Goal: Task Accomplishment & Management: Use online tool/utility

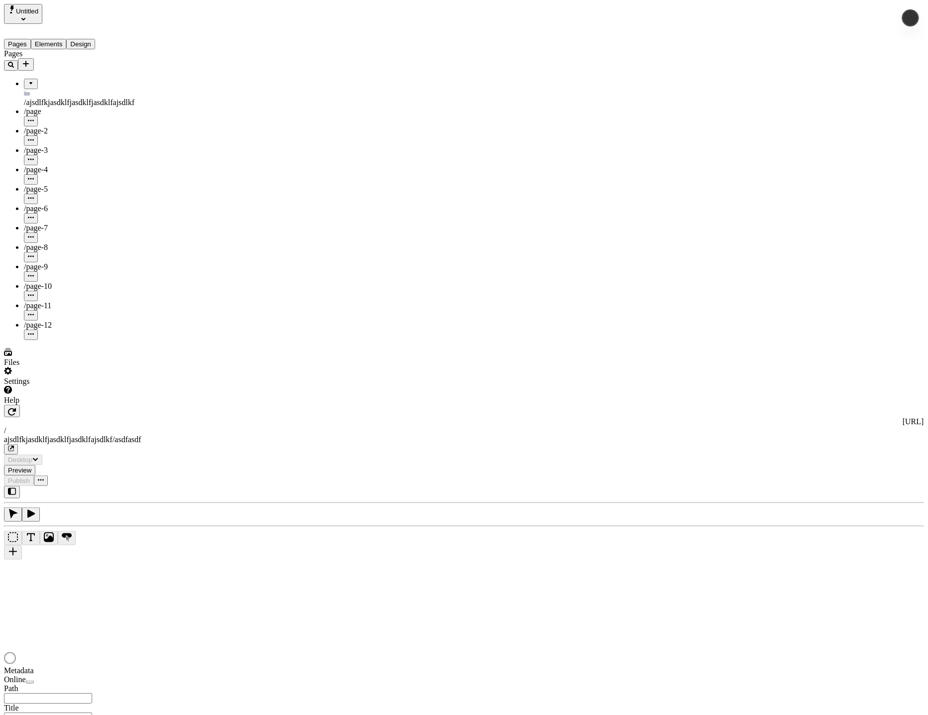
type input "/ajsdlfkjasdklfjasdklfjasdklfajsdlkf/asdfasdf"
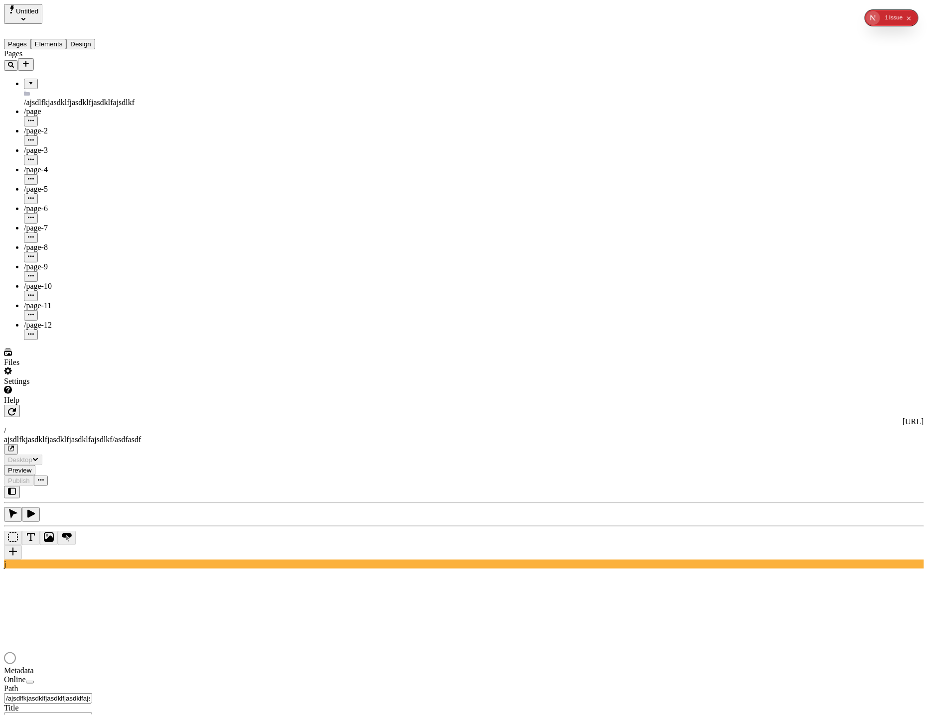
click at [95, 39] on button "Design" at bounding box center [80, 44] width 29 height 10
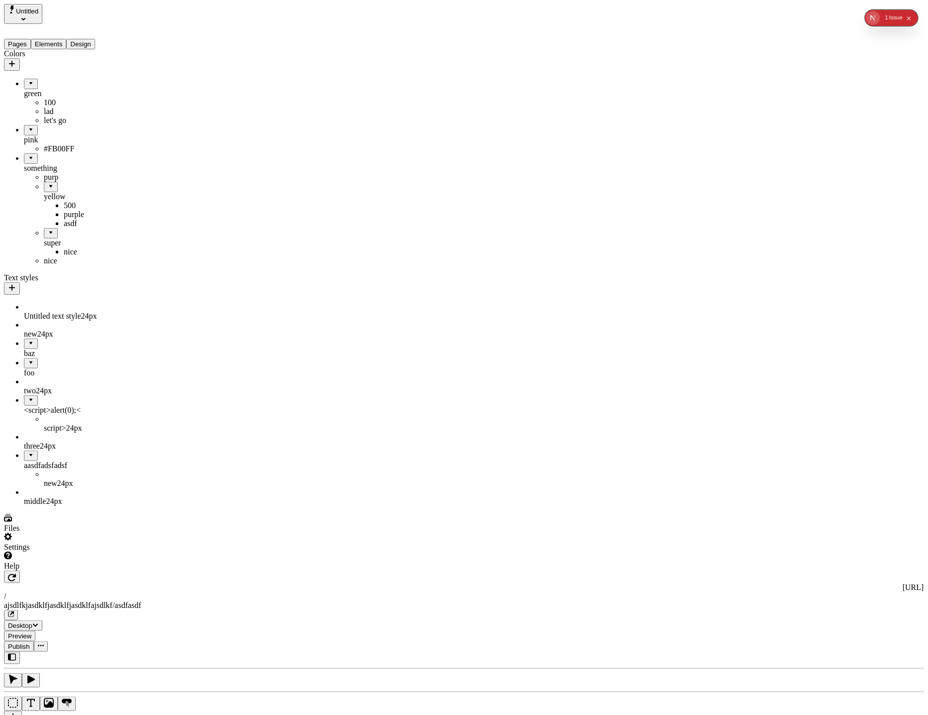
drag, startPoint x: 26, startPoint y: 162, endPoint x: 72, endPoint y: 156, distance: 46.2
drag, startPoint x: 51, startPoint y: 192, endPoint x: 38, endPoint y: 131, distance: 62.1
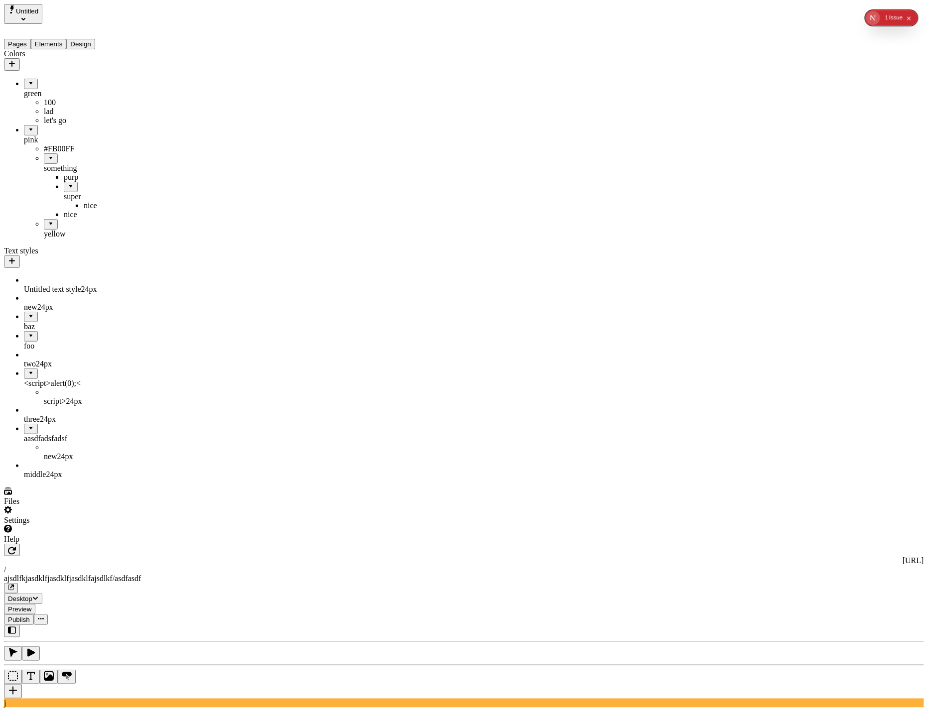
click at [44, 239] on div "yellow" at bounding box center [84, 234] width 80 height 9
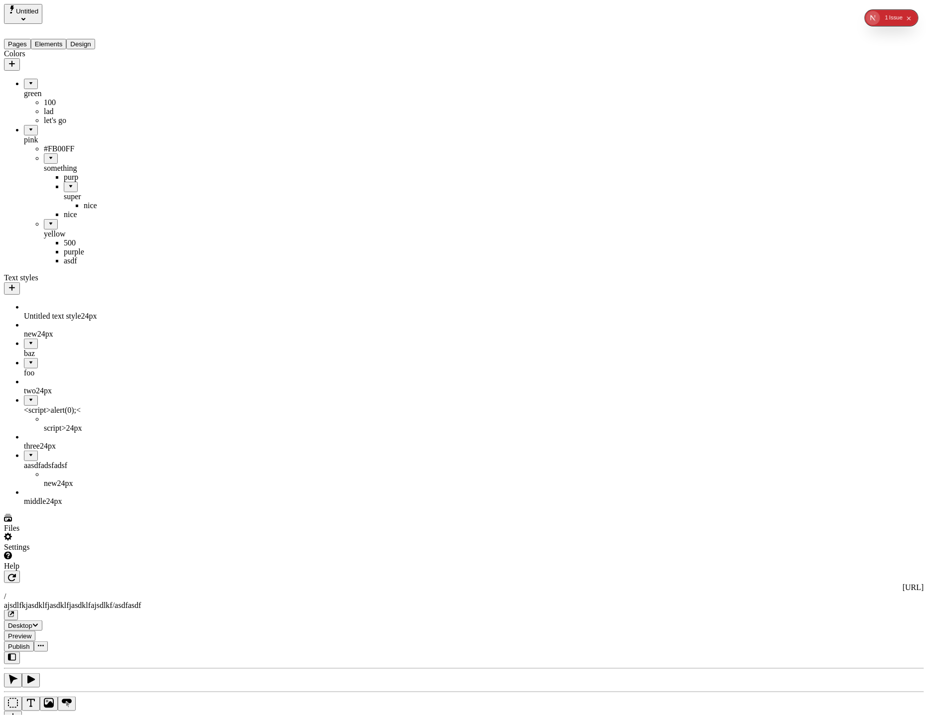
drag, startPoint x: 49, startPoint y: 234, endPoint x: 44, endPoint y: 132, distance: 102.7
drag, startPoint x: 37, startPoint y: 237, endPoint x: 61, endPoint y: 156, distance: 84.7
drag, startPoint x: 44, startPoint y: 162, endPoint x: 32, endPoint y: 131, distance: 34.1
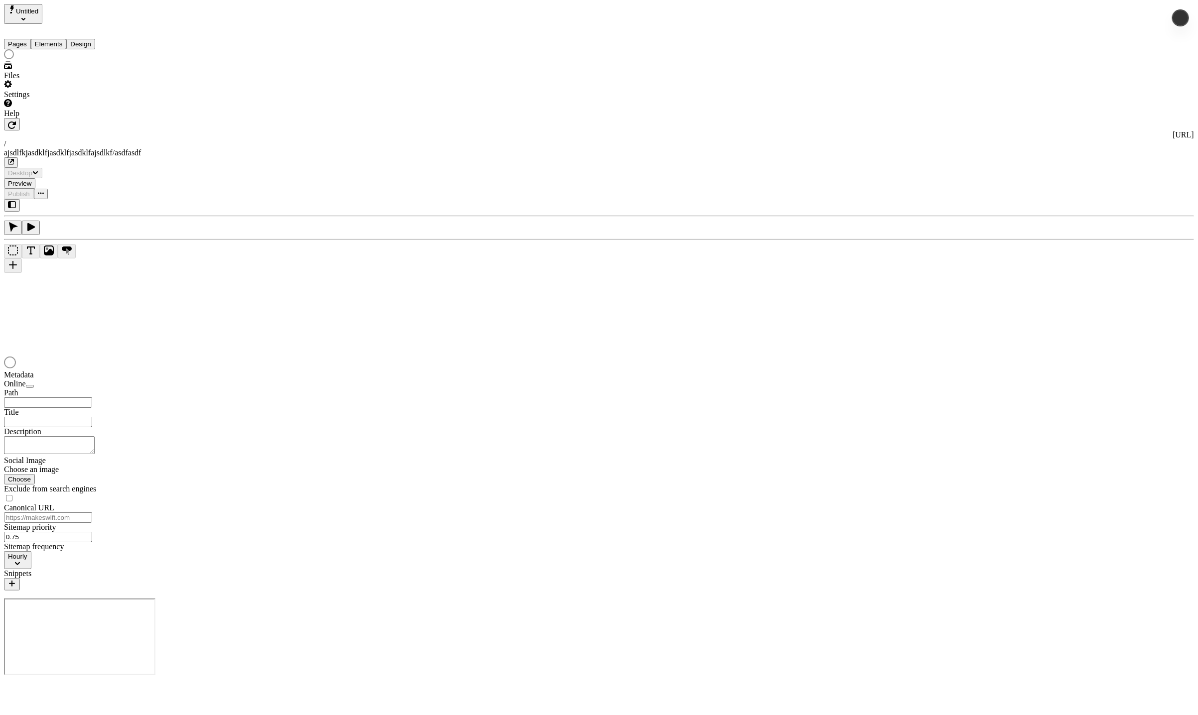
type input "/ajsdlfkjasdklfjasdklfjasdklfajsdlkf/asdfasdf"
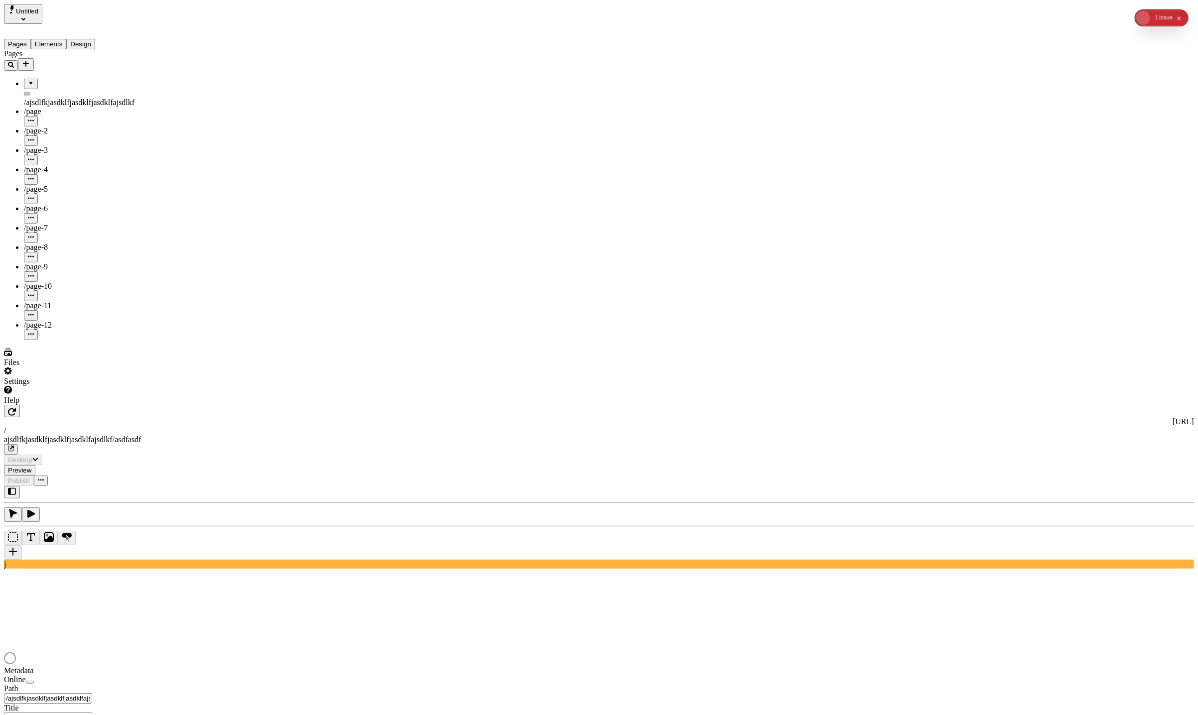
click at [90, 39] on button "Design" at bounding box center [80, 44] width 29 height 10
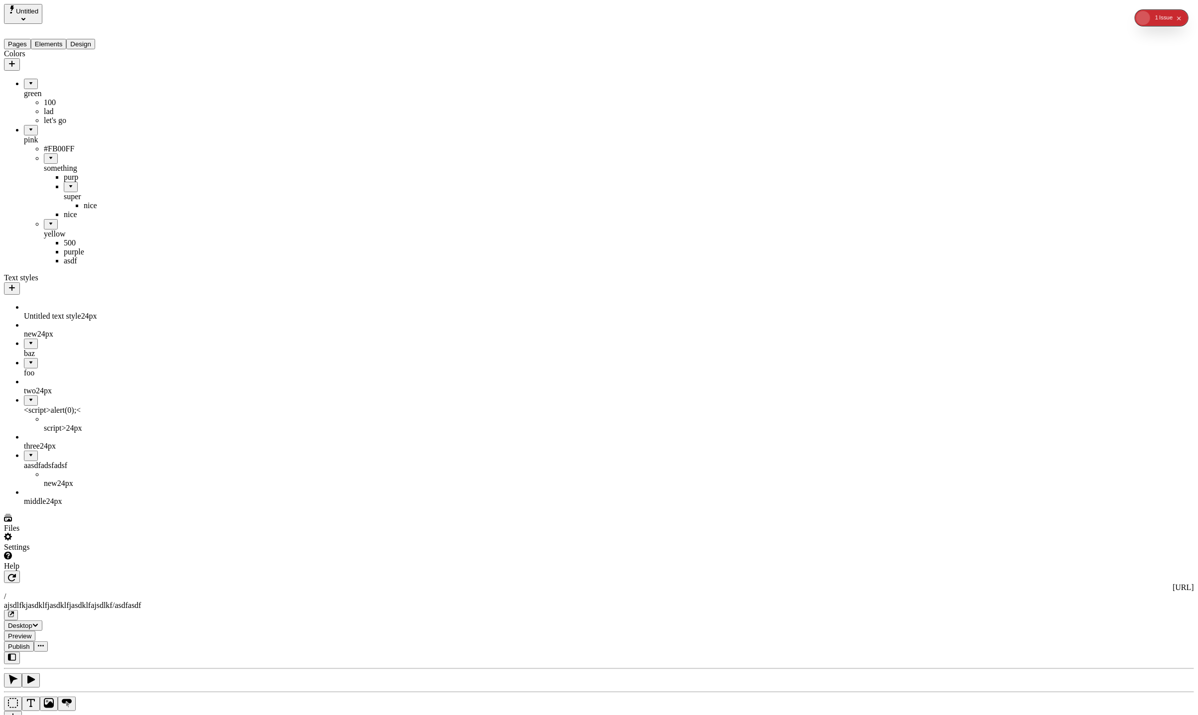
drag, startPoint x: 39, startPoint y: 163, endPoint x: 69, endPoint y: 125, distance: 47.9
drag, startPoint x: 33, startPoint y: 130, endPoint x: 9, endPoint y: 201, distance: 75.5
click at [46, 119] on div "let's go" at bounding box center [84, 120] width 80 height 9
click at [135, 198] on button "button" at bounding box center [128, 191] width 16 height 12
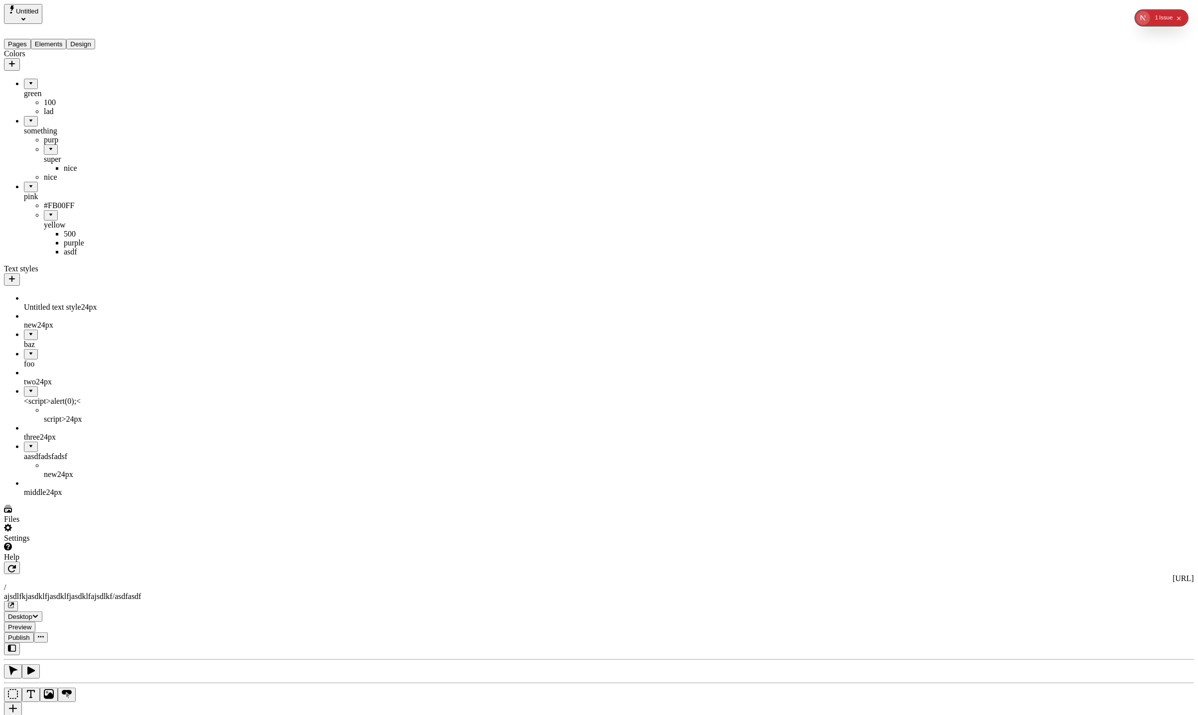
drag, startPoint x: 36, startPoint y: 119, endPoint x: 71, endPoint y: 111, distance: 36.3
drag, startPoint x: 63, startPoint y: 115, endPoint x: 23, endPoint y: 187, distance: 82.7
drag, startPoint x: 42, startPoint y: 118, endPoint x: 48, endPoint y: 65, distance: 53.1
drag, startPoint x: 39, startPoint y: 71, endPoint x: 82, endPoint y: 156, distance: 95.6
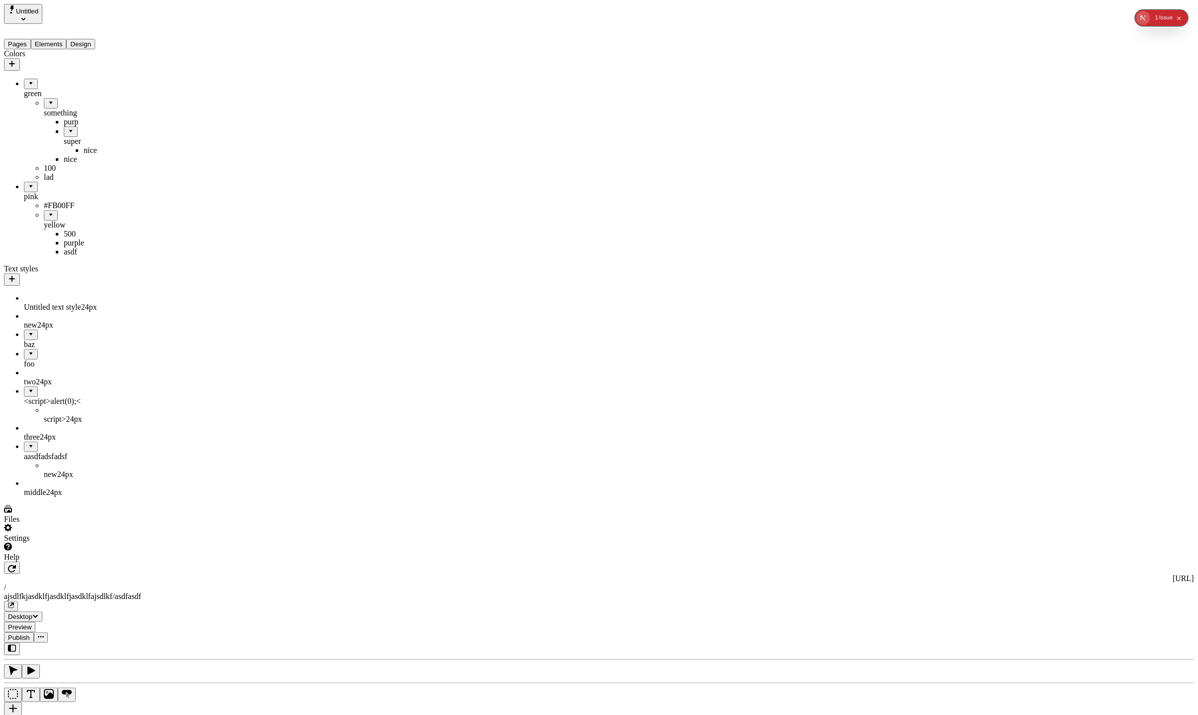
click at [49, 109] on div "something" at bounding box center [84, 113] width 80 height 9
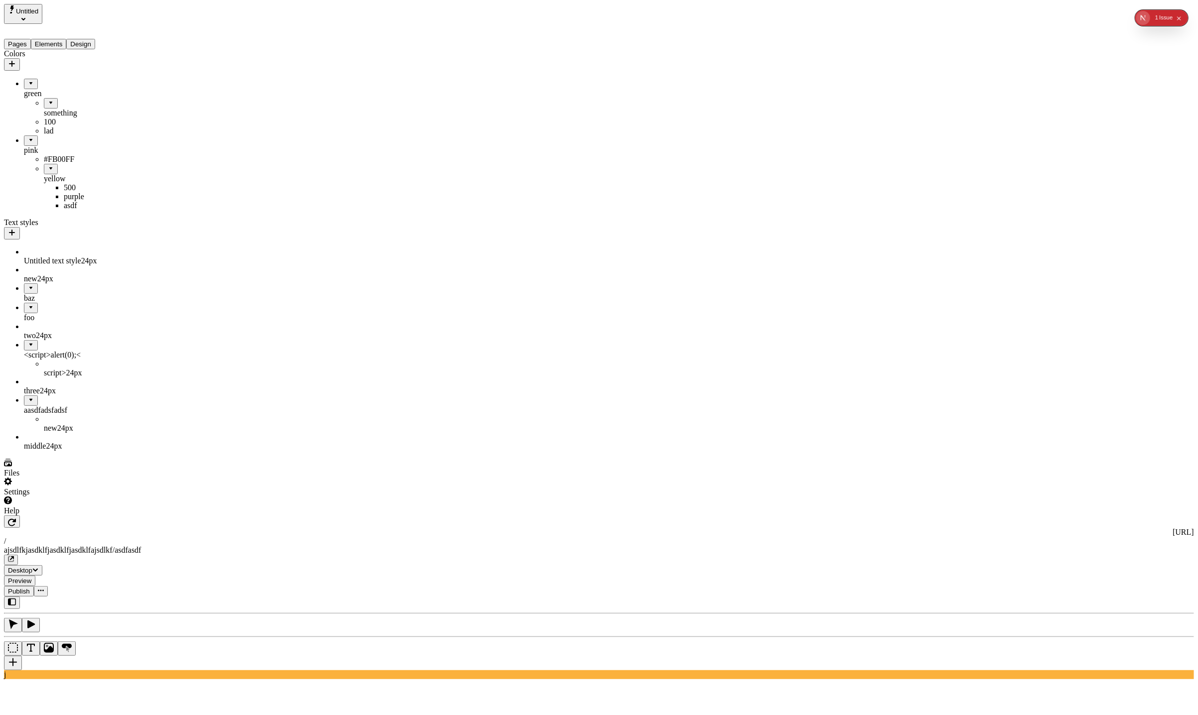
drag, startPoint x: 34, startPoint y: 88, endPoint x: 56, endPoint y: 139, distance: 55.1
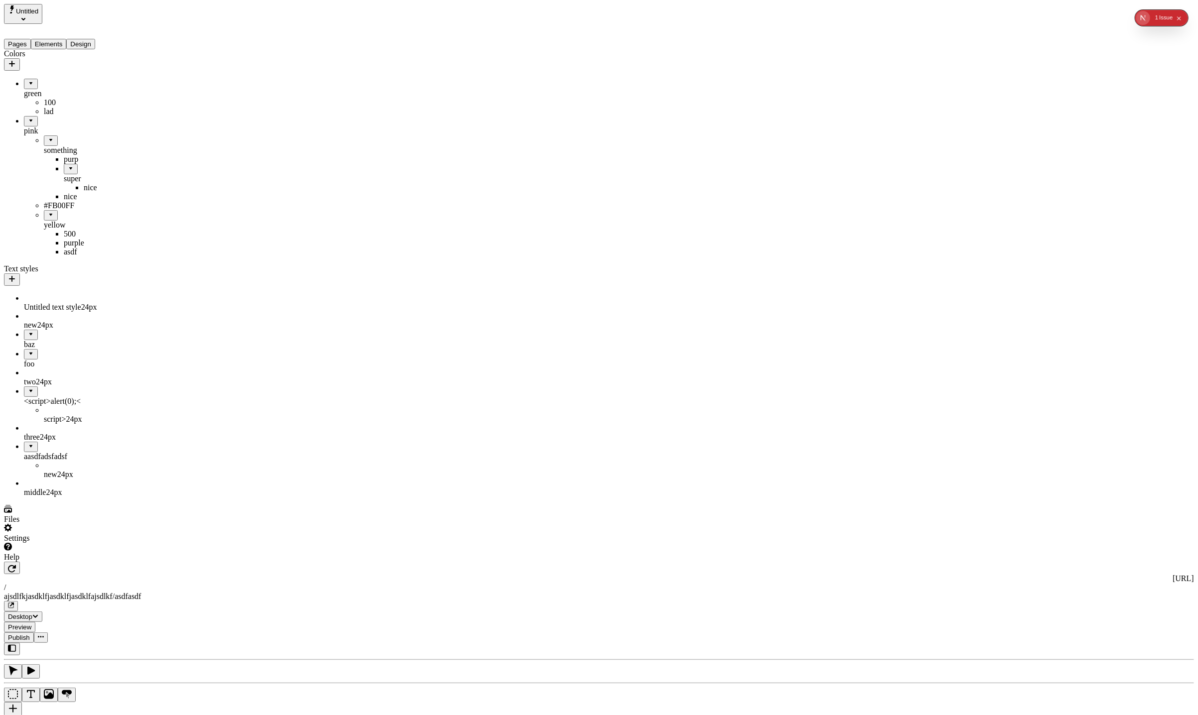
drag, startPoint x: 44, startPoint y: 132, endPoint x: 47, endPoint y: 187, distance: 54.9
